Goal: Transaction & Acquisition: Subscribe to service/newsletter

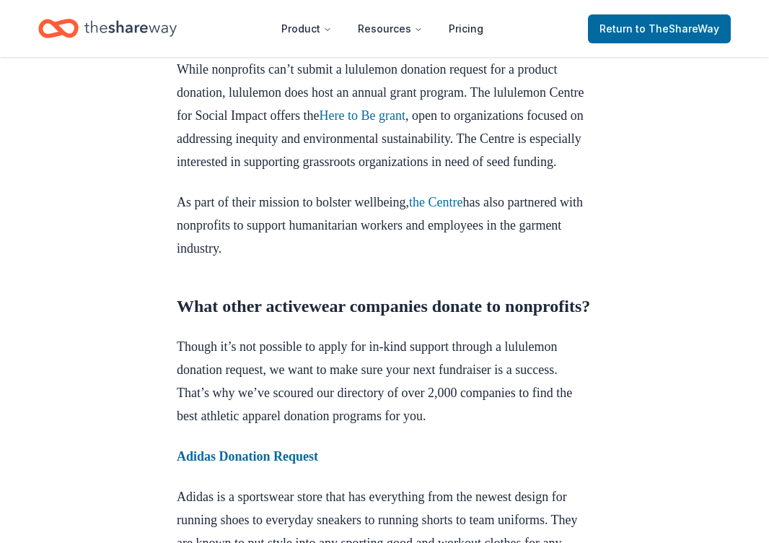
scroll to position [754, 0]
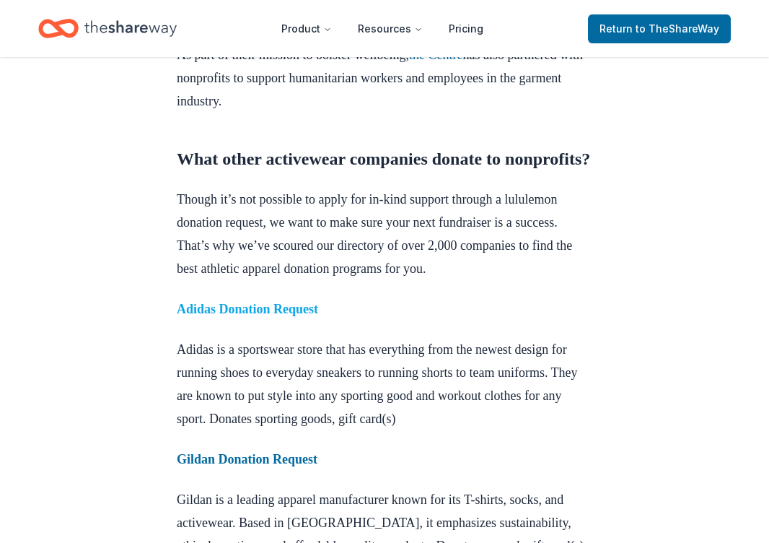
click at [275, 316] on strong "Adidas Donation Request" at bounding box center [247, 309] width 141 height 14
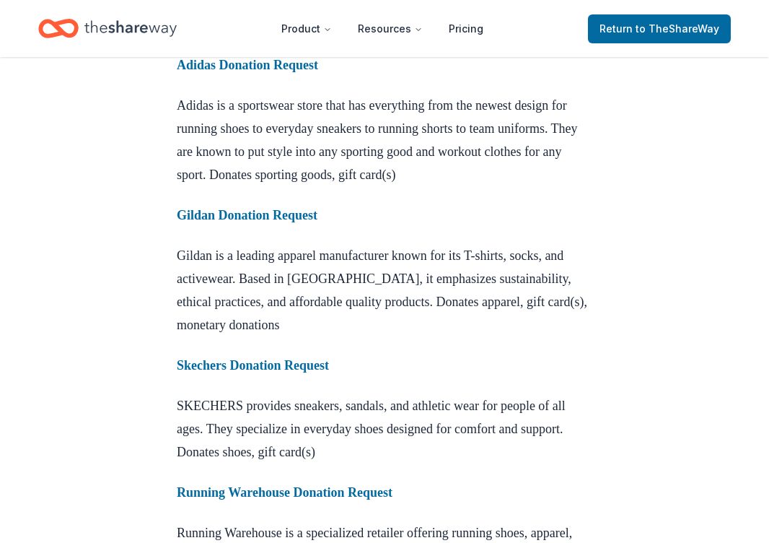
scroll to position [1001, 0]
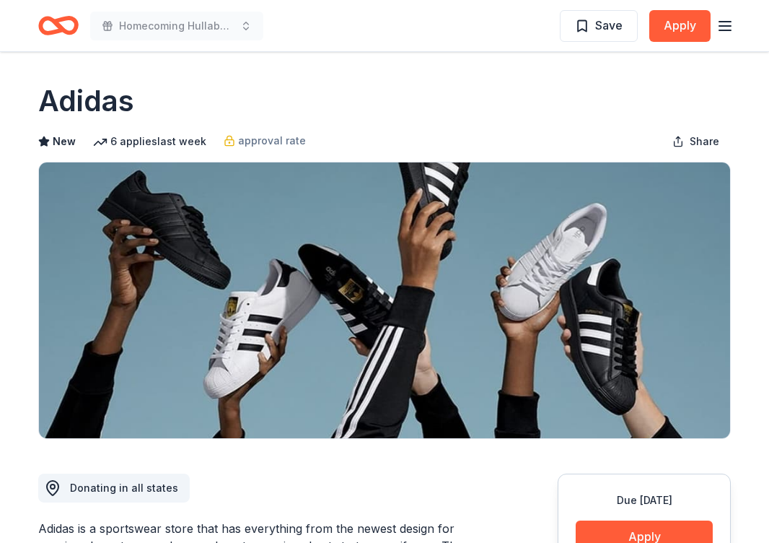
click at [727, 29] on icon "button" at bounding box center [724, 25] width 17 height 17
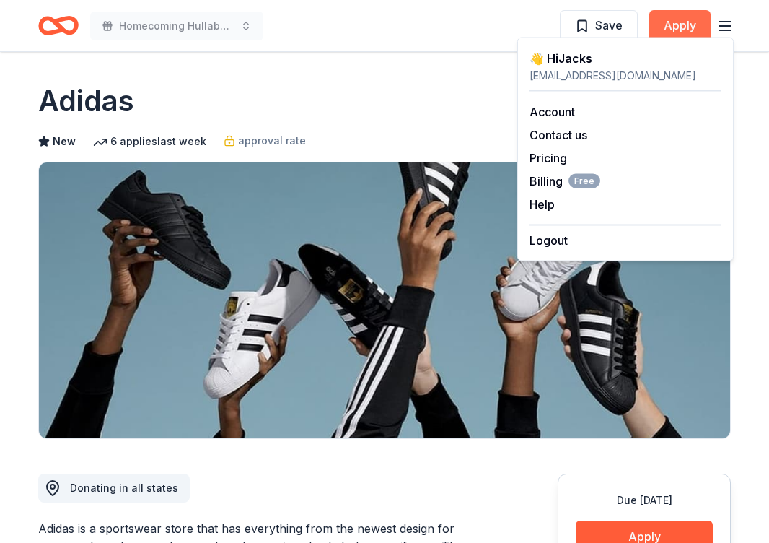
click at [686, 12] on button "Apply" at bounding box center [679, 26] width 61 height 32
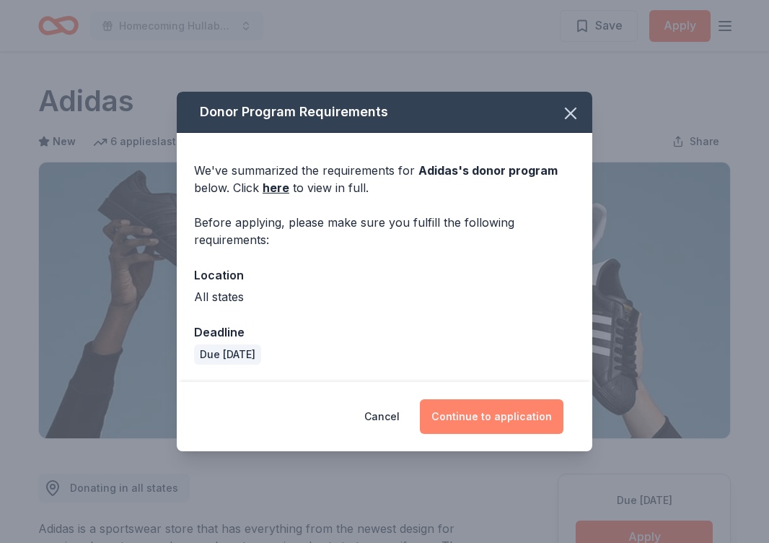
click at [512, 408] on button "Continue to application" at bounding box center [492, 416] width 144 height 35
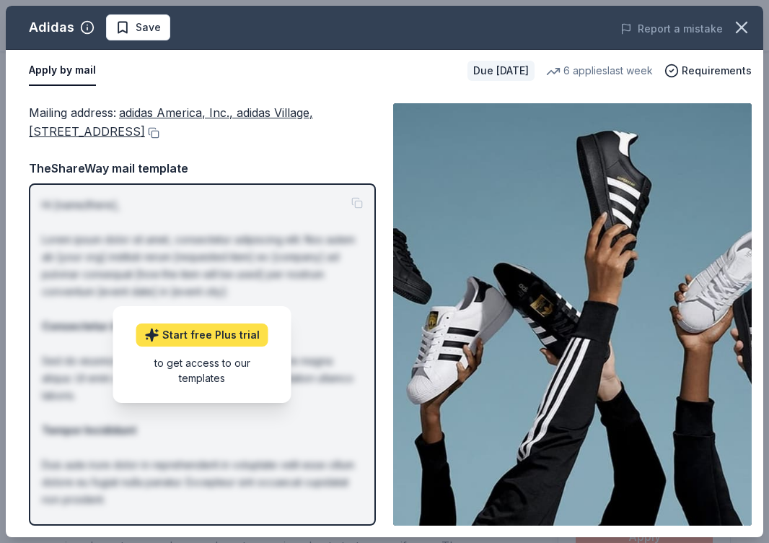
click at [242, 335] on link "Start free Plus trial" at bounding box center [202, 334] width 132 height 23
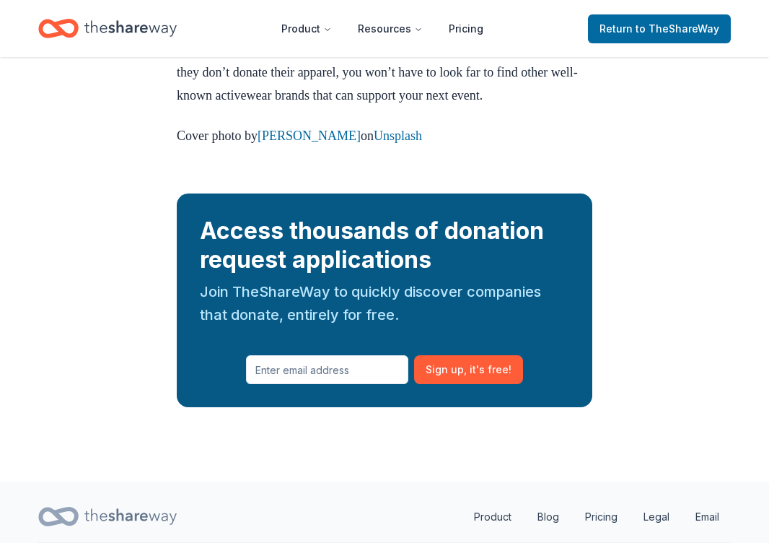
scroll to position [2148, 0]
